Goal: Information Seeking & Learning: Learn about a topic

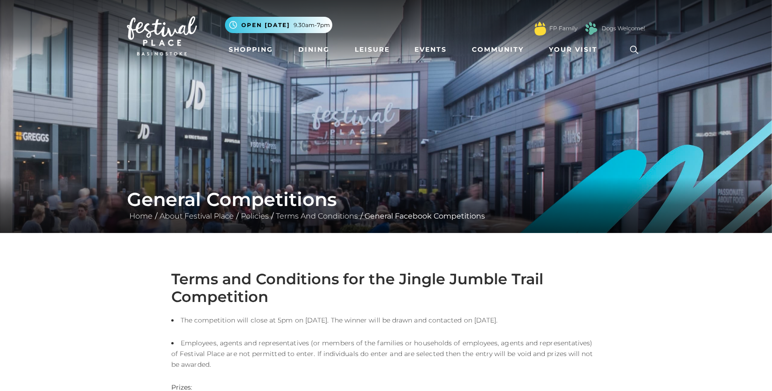
click at [158, 32] on img at bounding box center [162, 35] width 70 height 39
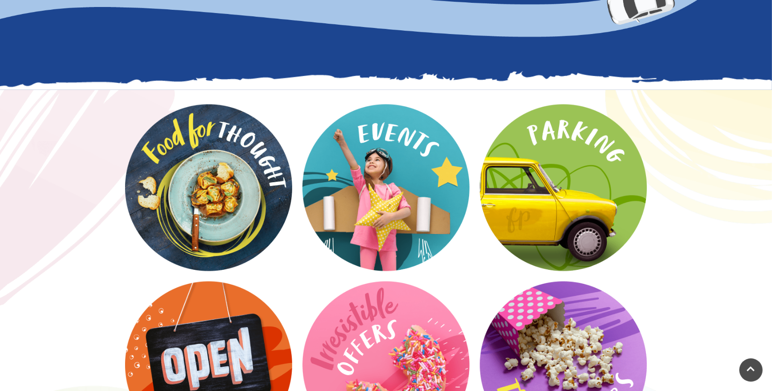
scroll to position [1239, 0]
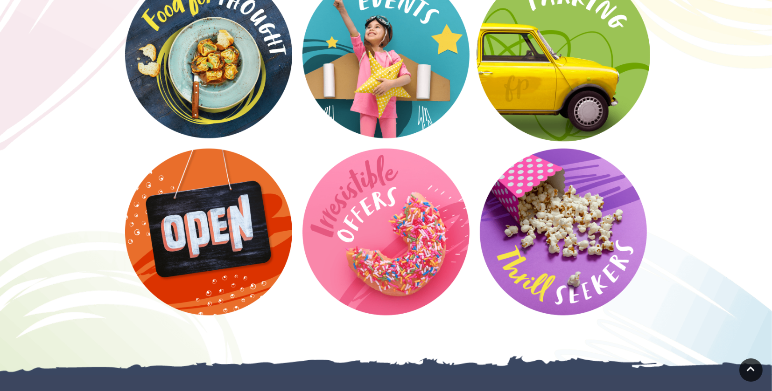
click at [594, 79] on video at bounding box center [563, 55] width 174 height 174
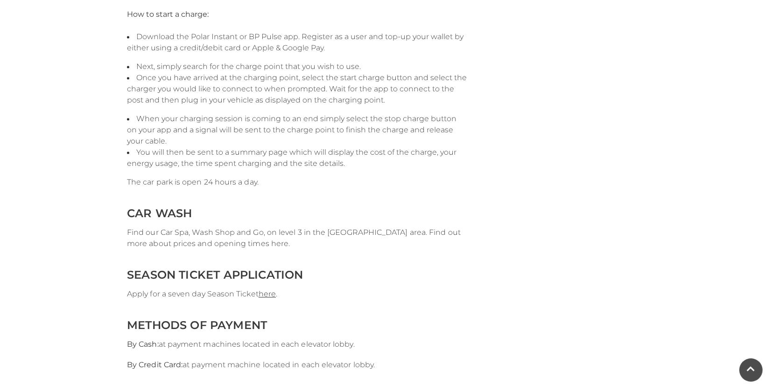
scroll to position [2110, 0]
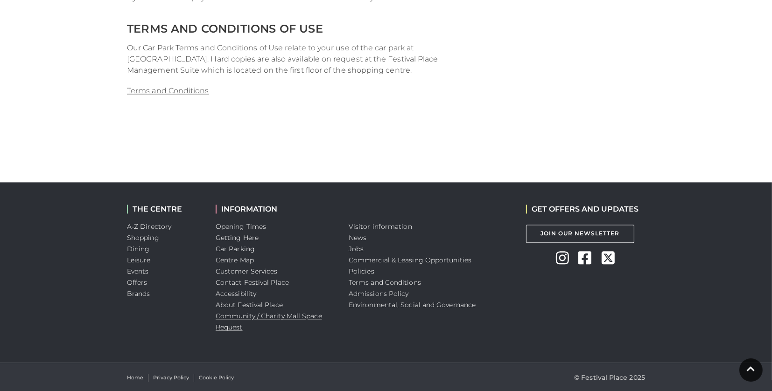
click at [246, 314] on link "Community / Charity Mall Space Request" at bounding box center [269, 322] width 106 height 20
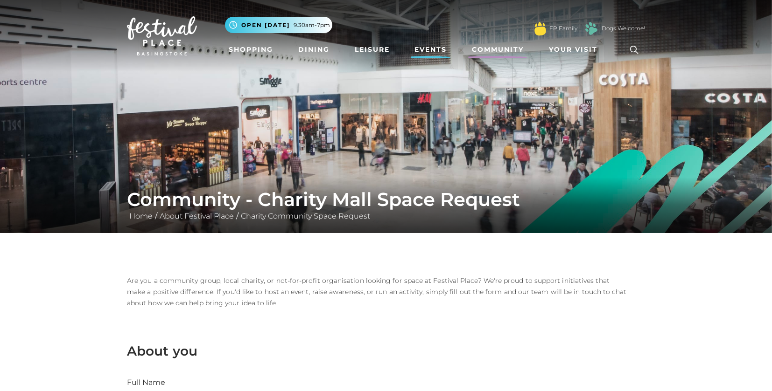
drag, startPoint x: 436, startPoint y: 58, endPoint x: 442, endPoint y: 49, distance: 10.1
click at [436, 58] on link "Events" at bounding box center [431, 49] width 40 height 17
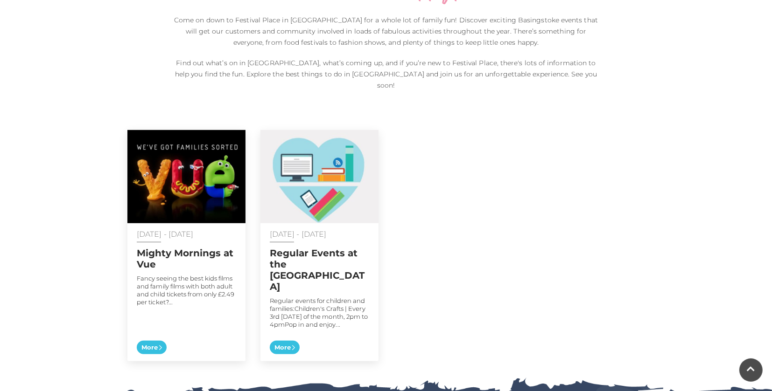
scroll to position [373, 0]
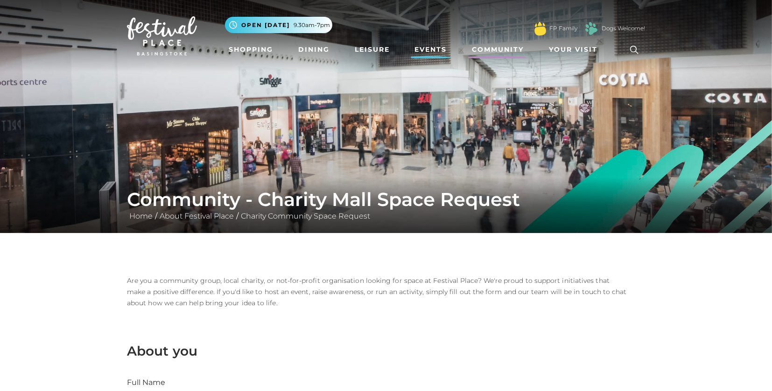
click at [426, 52] on link "Events" at bounding box center [431, 49] width 40 height 17
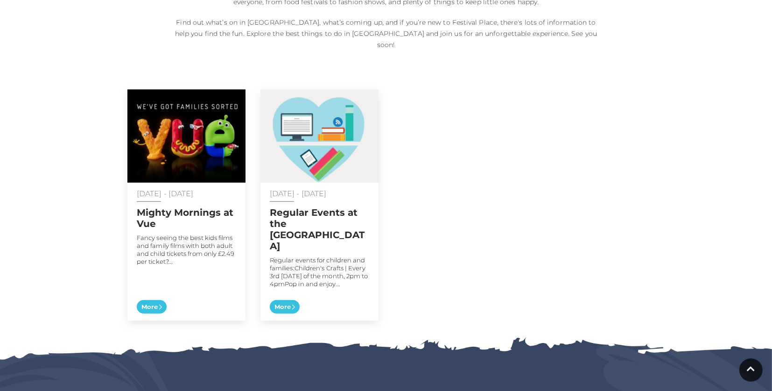
scroll to position [497, 0]
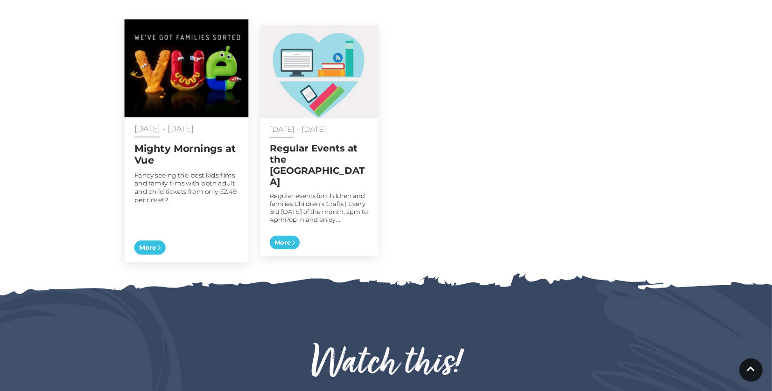
click at [172, 118] on div "01 Jan - 31 Dec 2025 Mighty Mornings at Vue Fancy seeing the best kids films an…" at bounding box center [187, 190] width 124 height 145
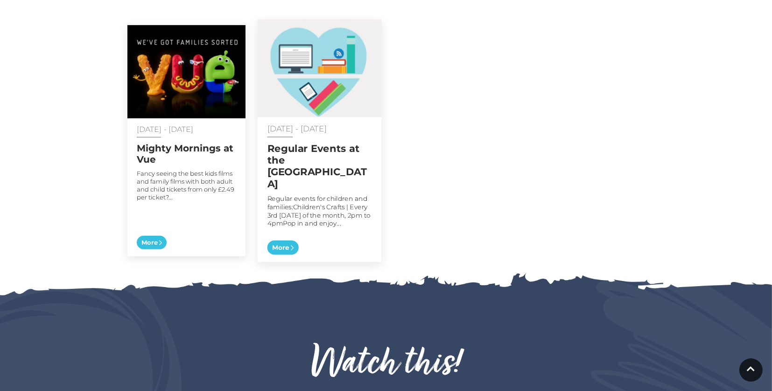
click at [310, 63] on img at bounding box center [320, 69] width 124 height 98
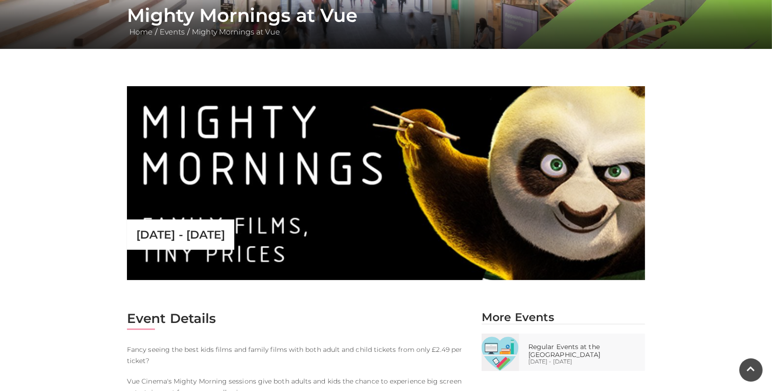
scroll to position [249, 0]
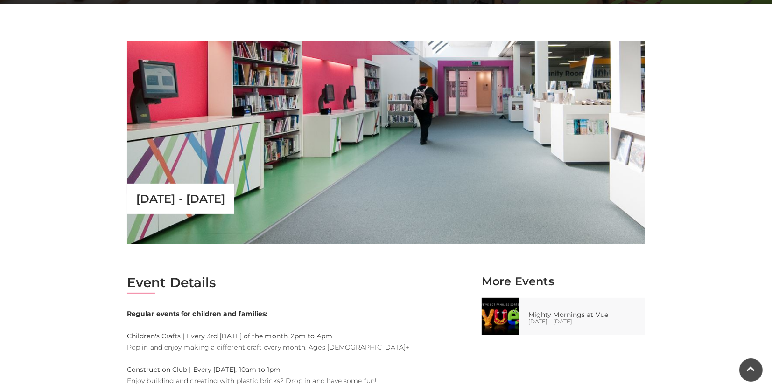
scroll to position [249, 0]
